Goal: Book appointment/travel/reservation

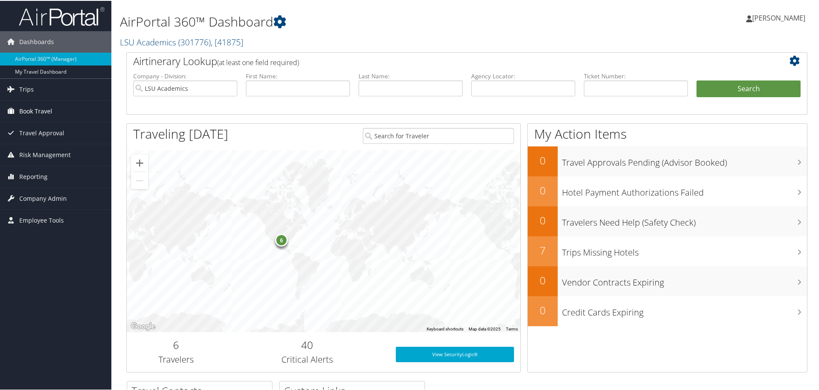
click at [55, 110] on link "Book Travel" at bounding box center [55, 110] width 111 height 21
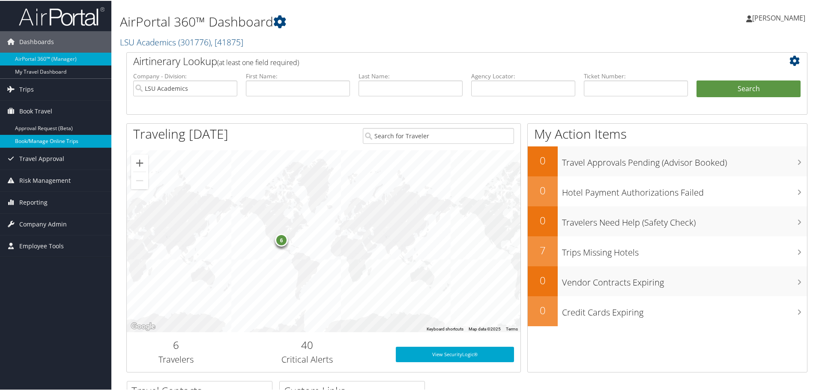
click at [53, 142] on link "Book/Manage Online Trips" at bounding box center [55, 140] width 111 height 13
